Goal: Task Accomplishment & Management: Use online tool/utility

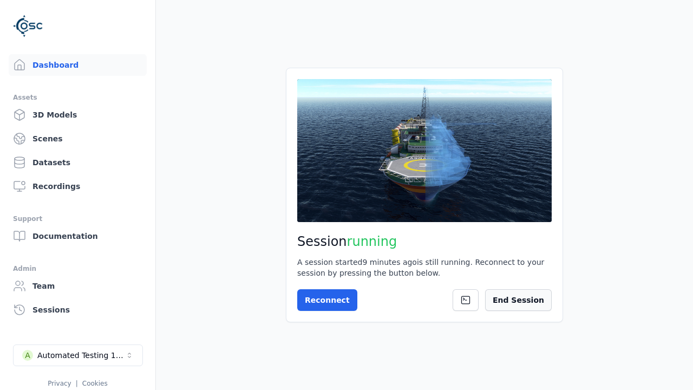
click at [540, 303] on button "End Session" at bounding box center [518, 300] width 67 height 22
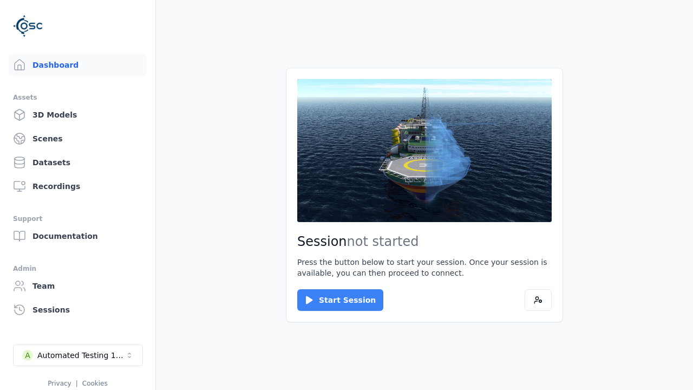
click at [333, 300] on button "Start Session" at bounding box center [340, 300] width 86 height 22
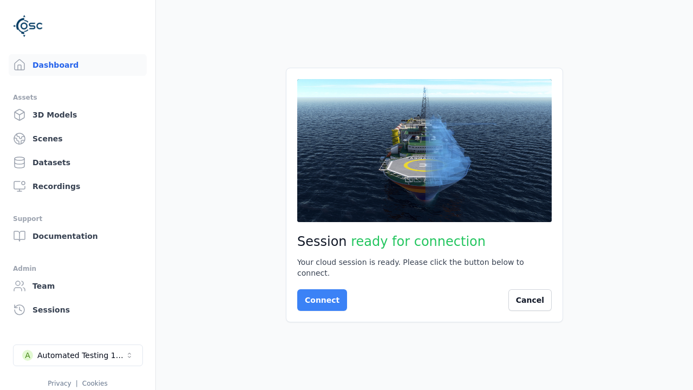
click at [319, 294] on button "Connect" at bounding box center [322, 300] width 50 height 22
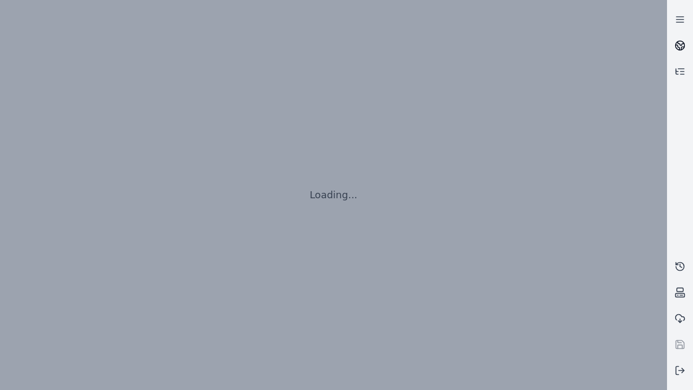
click at [680, 45] on icon at bounding box center [681, 44] width 6 height 4
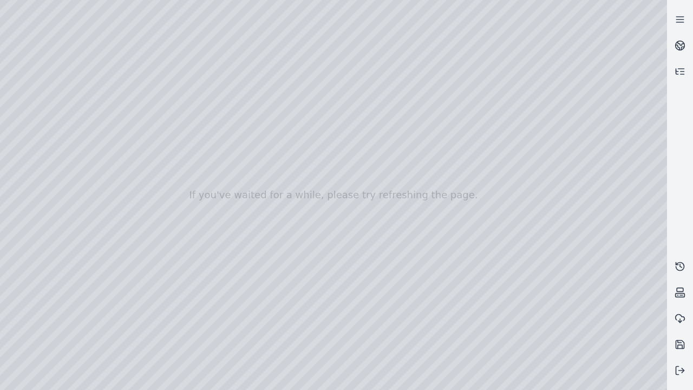
click at [2, 3] on div at bounding box center [333, 195] width 667 height 390
click at [34, 99] on div at bounding box center [333, 195] width 667 height 390
click at [19, 113] on div at bounding box center [333, 195] width 667 height 390
click at [179, 25] on div at bounding box center [333, 195] width 667 height 390
drag, startPoint x: 122, startPoint y: 51, endPoint x: 333, endPoint y: 195, distance: 255.5
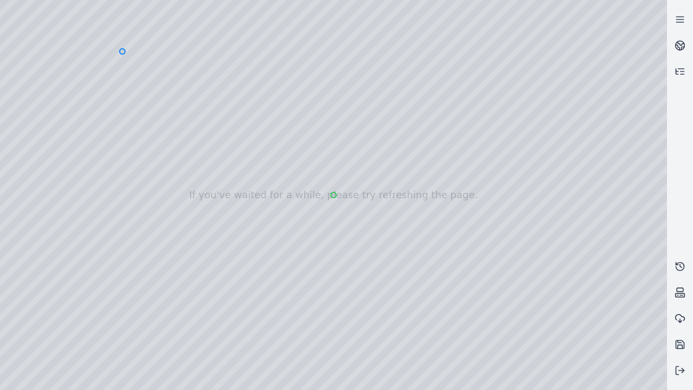
click at [333, 195] on div at bounding box center [333, 195] width 667 height 390
click at [501, 380] on div at bounding box center [333, 195] width 667 height 390
